Goal: Transaction & Acquisition: Purchase product/service

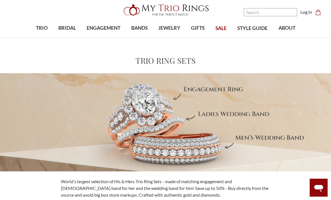
scroll to position [15, 0]
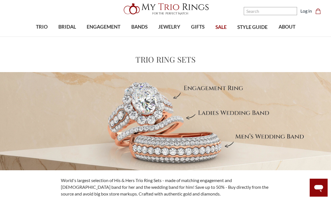
click at [223, 26] on span "SALE" at bounding box center [220, 27] width 11 height 7
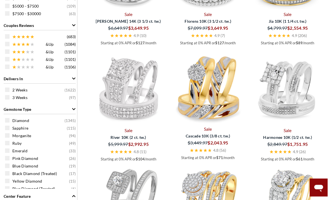
scroll to position [306, 0]
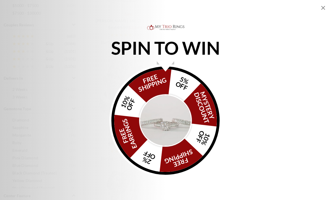
click at [323, 4] on div "SPIN TO WIN FREE SHIPPING 5% OFF Mystery Discount 10% OFF FREE SHIPPING 2% OFF …" at bounding box center [165, 100] width 331 height 200
click at [327, 5] on div "SPIN TO WIN FREE SHIPPING 5% OFF Mystery Discount 10% OFF FREE SHIPPING 2% OFF …" at bounding box center [165, 100] width 331 height 200
click at [321, 9] on icon "Close popup" at bounding box center [323, 7] width 7 height 7
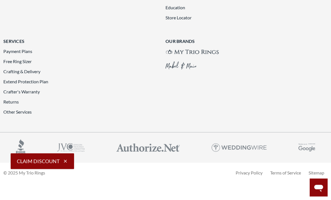
scroll to position [1227, 0]
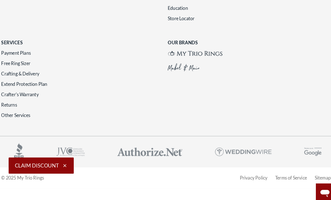
scroll to position [1228, 0]
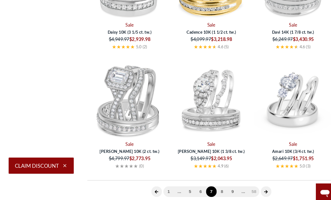
scroll to position [216, 0]
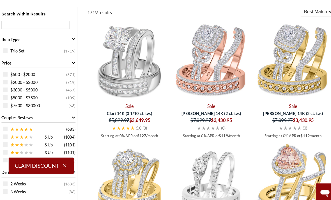
click at [63, 164] on icon "button" at bounding box center [65, 161] width 5 height 5
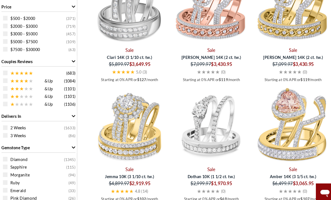
scroll to position [271, 0]
click at [17, 19] on span "$500 - $2000" at bounding box center [24, 18] width 24 height 6
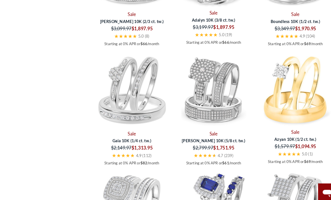
scroll to position [1132, 0]
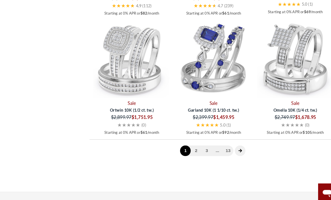
click at [235, 146] on icon "next page" at bounding box center [233, 146] width 3 height 3
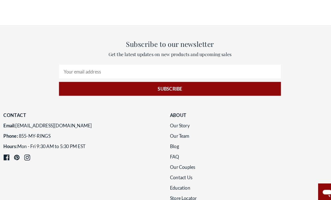
scroll to position [1230, 0]
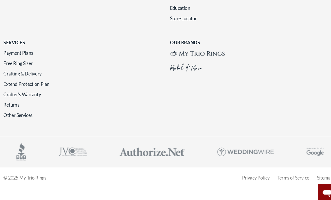
scroll to position [1241, 0]
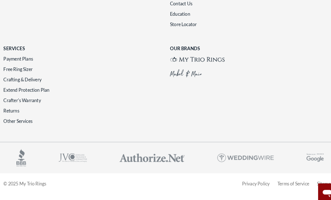
scroll to position [1119, 0]
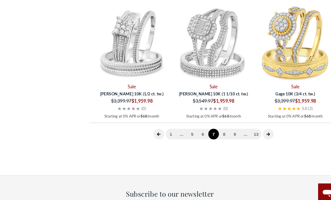
scroll to position [874, 0]
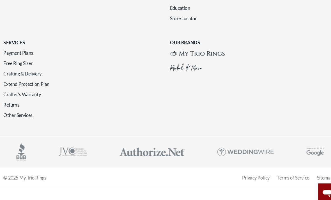
scroll to position [1257, 0]
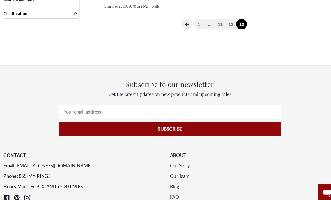
scroll to position [683, 0]
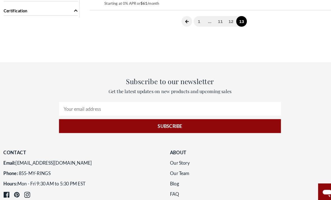
click at [239, 26] on link "13" at bounding box center [235, 21] width 10 height 10
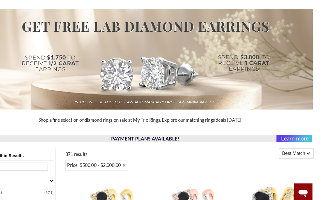
scroll to position [0, 0]
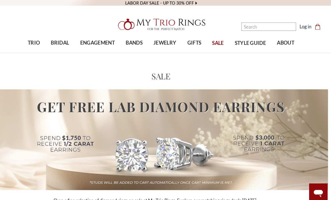
scroll to position [1033, 0]
